Goal: Information Seeking & Learning: Learn about a topic

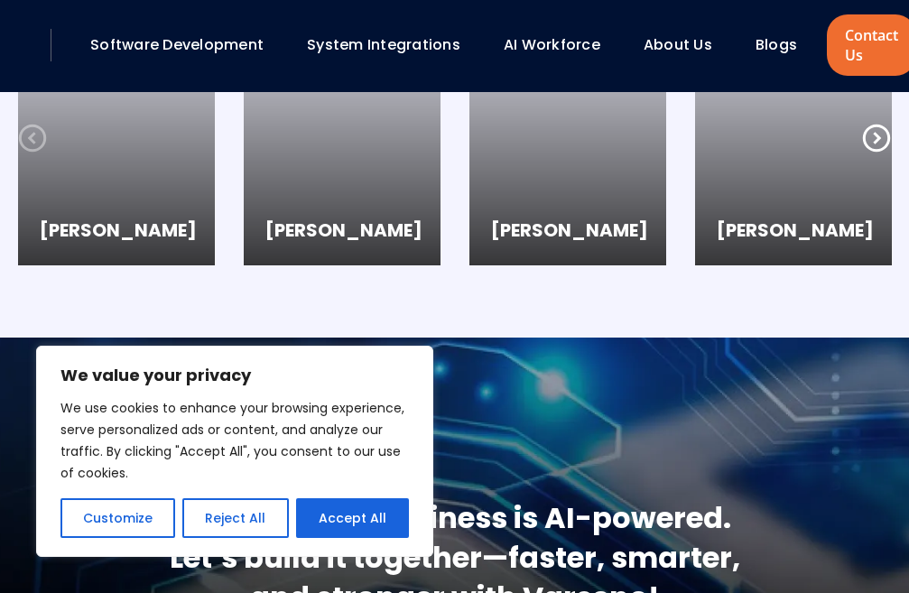
scroll to position [4487, 0]
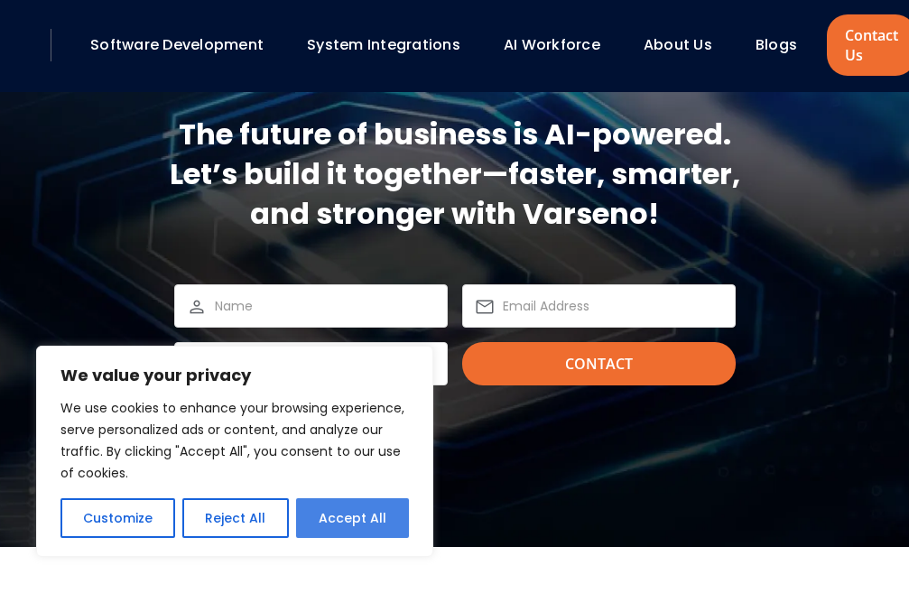
click at [372, 525] on button "Accept All" at bounding box center [352, 518] width 113 height 40
checkbox input "true"
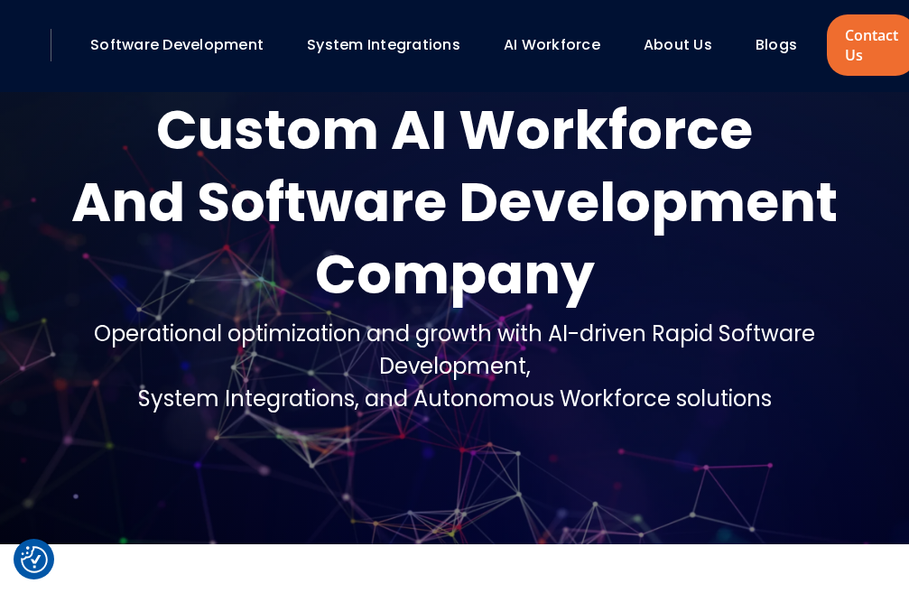
scroll to position [0, 0]
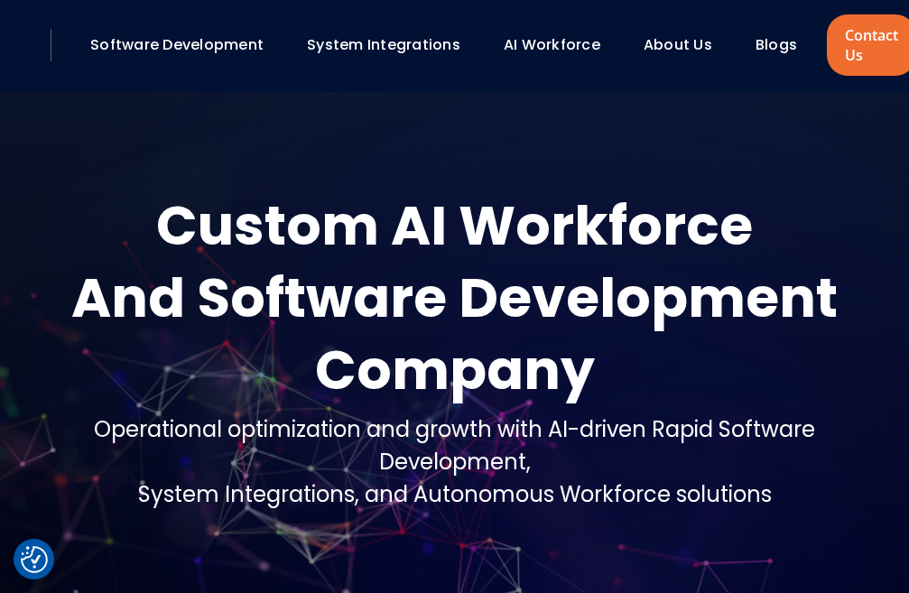
click at [683, 41] on link "About Us" at bounding box center [678, 44] width 69 height 21
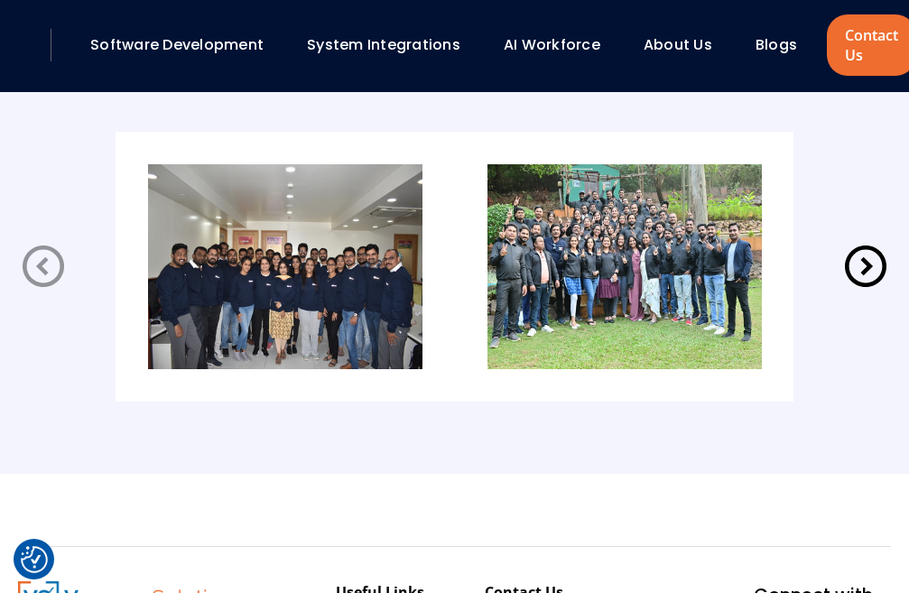
scroll to position [3375, 0]
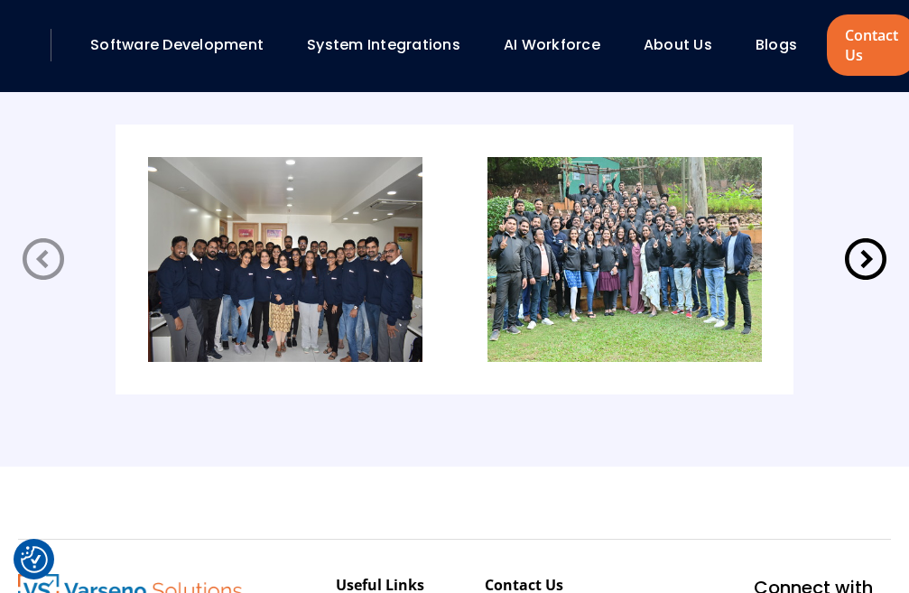
click at [870, 248] on icon at bounding box center [866, 259] width 51 height 51
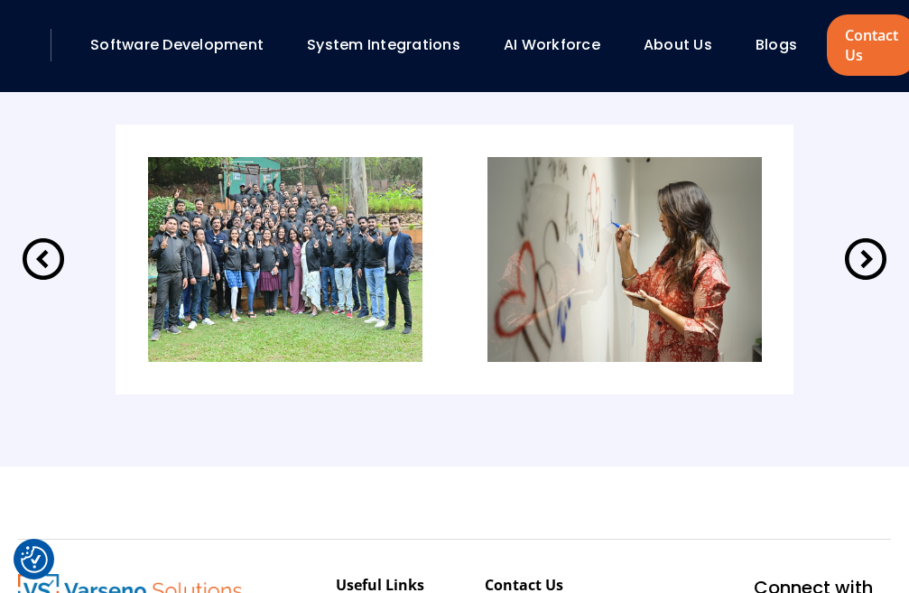
click at [861, 265] on icon at bounding box center [866, 259] width 51 height 51
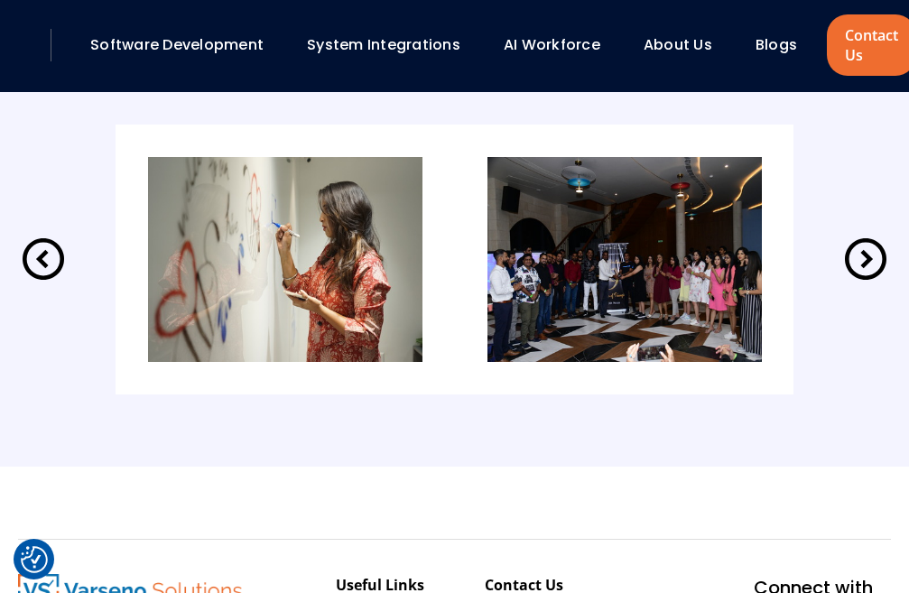
click at [861, 265] on icon at bounding box center [866, 259] width 51 height 51
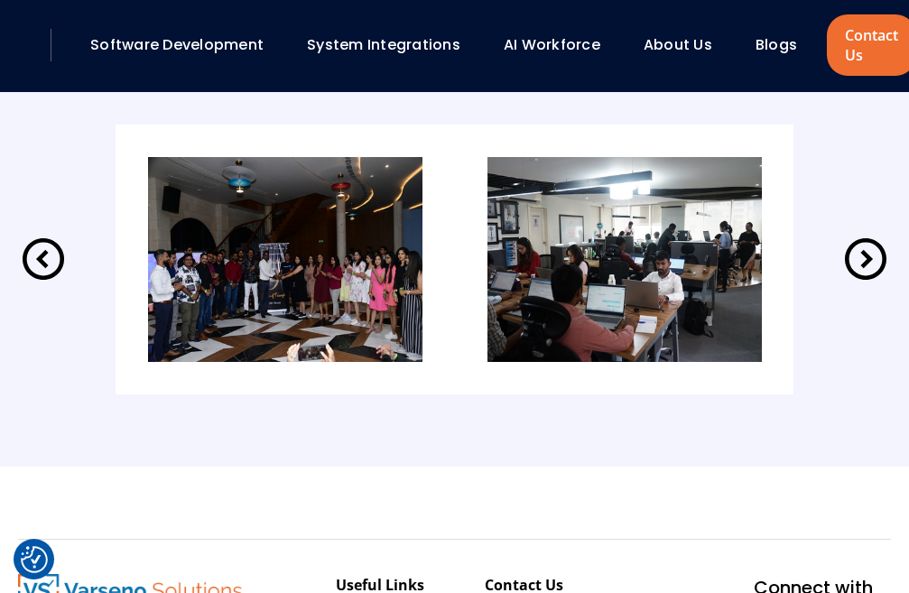
click at [861, 265] on icon at bounding box center [866, 259] width 51 height 51
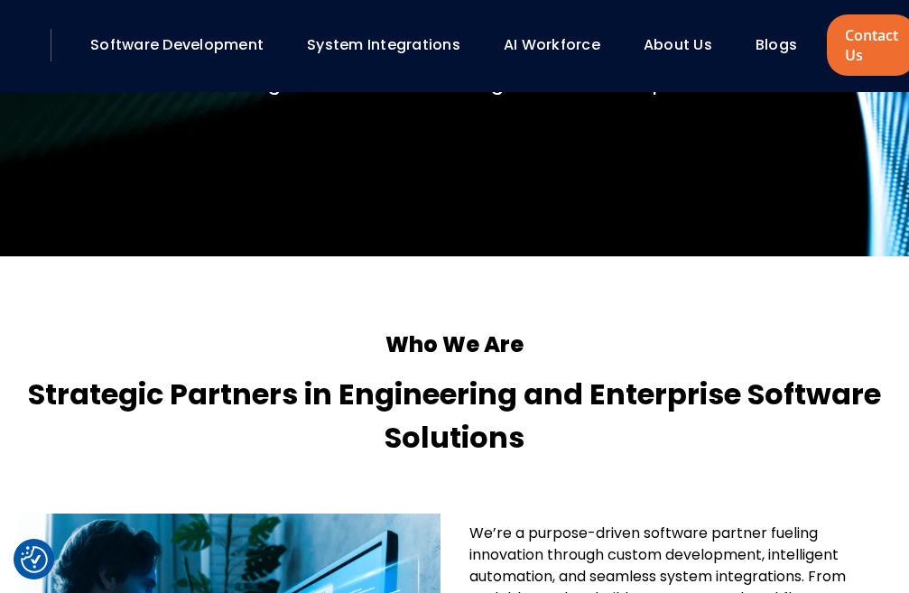
scroll to position [0, 0]
